Goal: Task Accomplishment & Management: Manage account settings

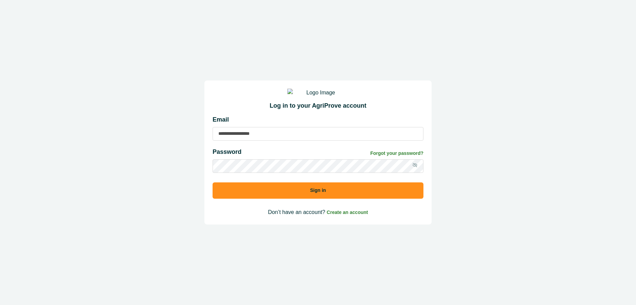
click at [225, 136] on input at bounding box center [318, 134] width 211 height 14
type input "**********"
click at [281, 141] on input "**********" at bounding box center [318, 134] width 211 height 14
click at [213, 183] on button "Sign in" at bounding box center [318, 191] width 211 height 16
click at [330, 197] on button "Sign in" at bounding box center [318, 191] width 211 height 16
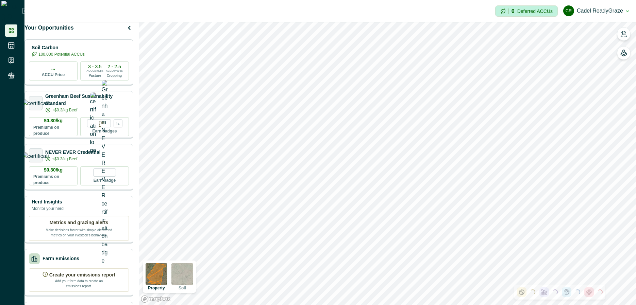
click at [193, 278] on img at bounding box center [182, 275] width 22 height 22
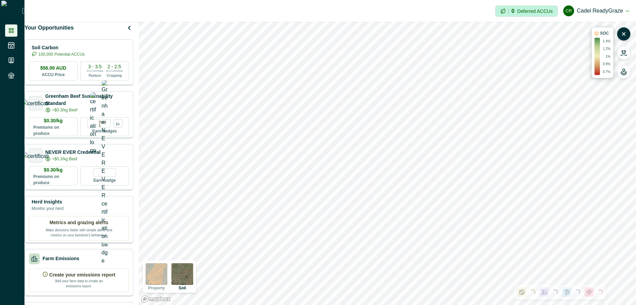
click at [164, 278] on img at bounding box center [157, 275] width 22 height 22
click at [188, 277] on img at bounding box center [182, 275] width 22 height 22
click at [165, 277] on img at bounding box center [157, 275] width 22 height 22
click at [188, 278] on img at bounding box center [182, 275] width 22 height 22
click at [167, 281] on img at bounding box center [157, 275] width 22 height 22
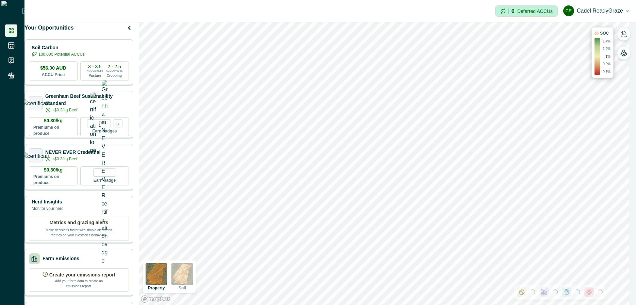
click at [193, 272] on img at bounding box center [182, 275] width 22 height 22
click at [167, 275] on img at bounding box center [157, 275] width 22 height 22
click at [191, 275] on img at bounding box center [182, 275] width 22 height 22
click at [166, 274] on img at bounding box center [157, 275] width 22 height 22
click at [183, 271] on img at bounding box center [182, 275] width 22 height 22
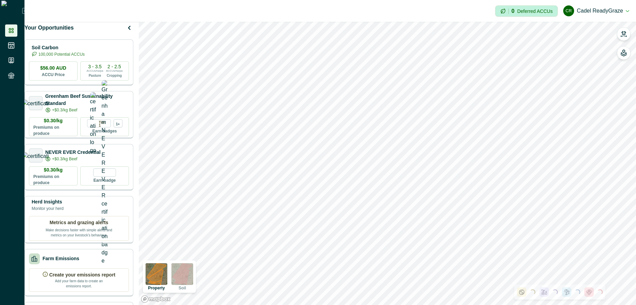
click at [187, 270] on img at bounding box center [182, 275] width 22 height 22
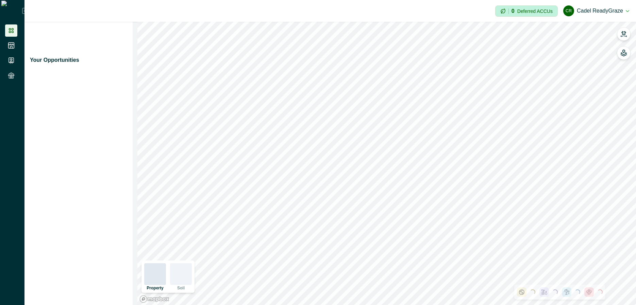
click at [178, 277] on div at bounding box center [181, 275] width 22 height 22
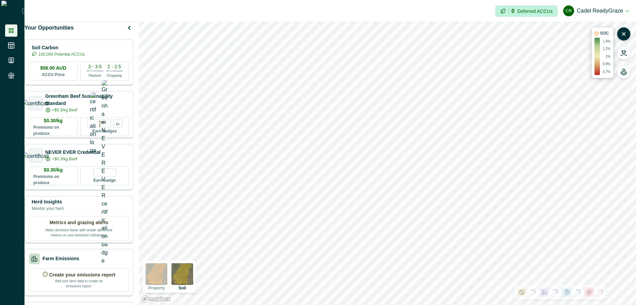
click at [193, 277] on img at bounding box center [182, 275] width 22 height 22
click at [193, 275] on img at bounding box center [182, 275] width 22 height 22
click at [167, 277] on img at bounding box center [157, 275] width 22 height 22
click at [193, 274] on img at bounding box center [182, 275] width 22 height 22
click at [175, 269] on div "Property Soil" at bounding box center [169, 277] width 53 height 32
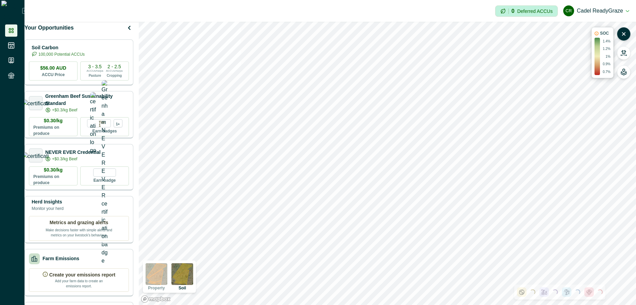
click at [167, 272] on img at bounding box center [157, 275] width 22 height 22
click at [184, 272] on img at bounding box center [182, 275] width 22 height 22
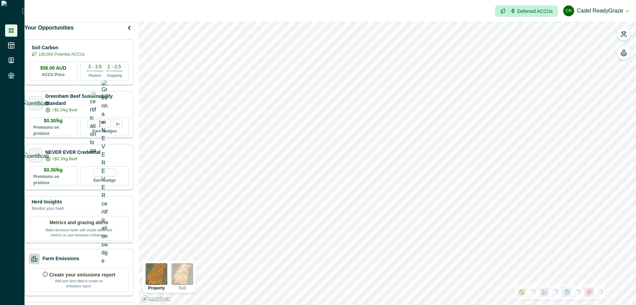
click at [585, 8] on button "[PERSON_NAME] ReadyGraze" at bounding box center [596, 11] width 66 height 16
click at [580, 30] on button "Sign out" at bounding box center [590, 30] width 75 height 11
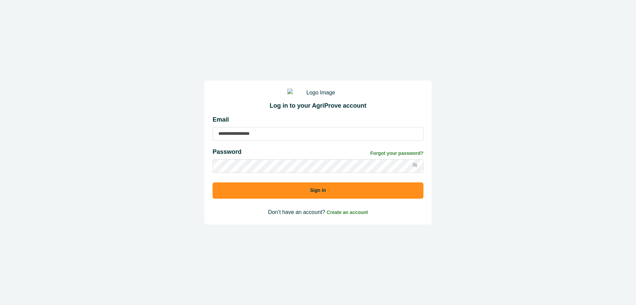
click at [266, 138] on input at bounding box center [318, 134] width 211 height 14
type input "**********"
click at [213, 183] on button "Sign in" at bounding box center [318, 191] width 211 height 16
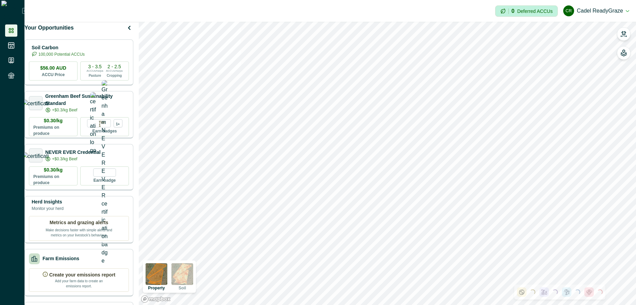
click at [614, 9] on button "[PERSON_NAME] ReadyGraze" at bounding box center [596, 11] width 66 height 16
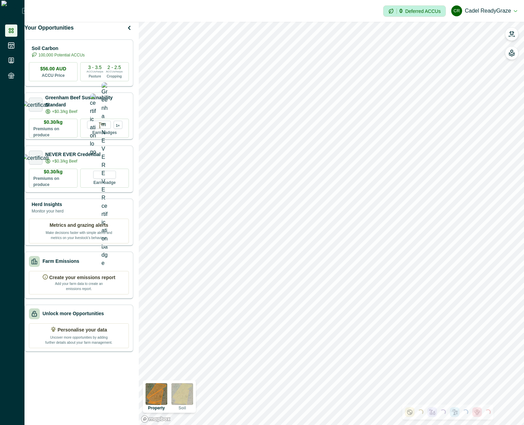
click at [167, 399] on img at bounding box center [157, 394] width 22 height 22
click at [180, 396] on img at bounding box center [182, 394] width 22 height 22
click at [191, 391] on img at bounding box center [182, 394] width 22 height 22
